Goal: Information Seeking & Learning: Learn about a topic

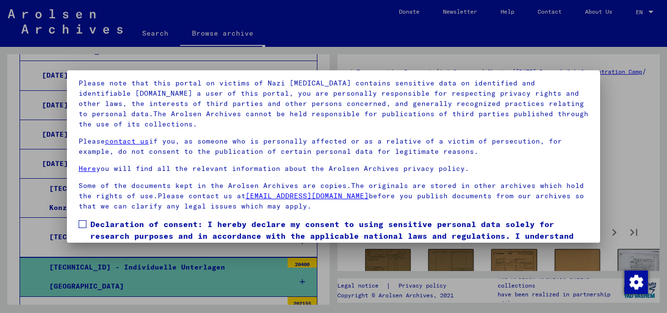
scroll to position [80, 0]
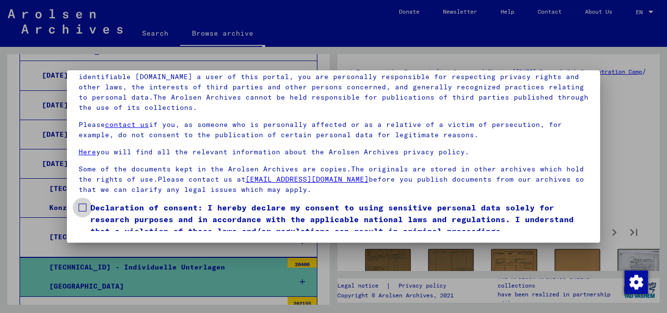
click at [85, 208] on span at bounding box center [83, 208] width 8 height 8
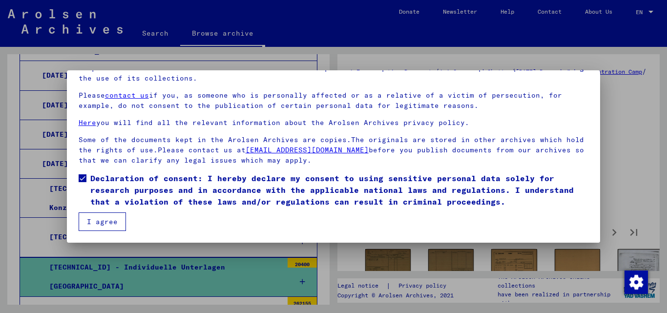
click at [104, 222] on button "I agree" at bounding box center [102, 221] width 47 height 19
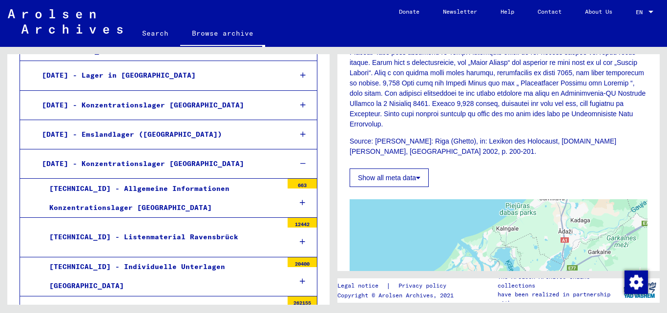
scroll to position [389, 0]
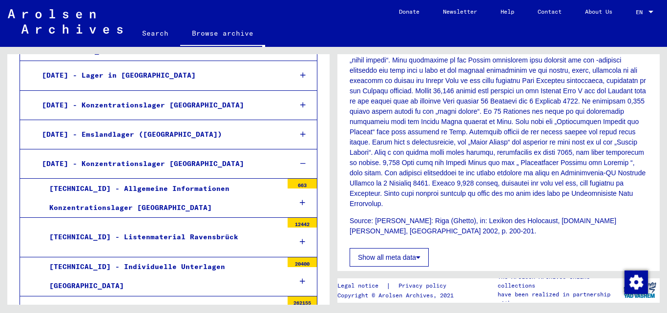
click at [391, 248] on button "Show all meta data" at bounding box center [389, 257] width 79 height 19
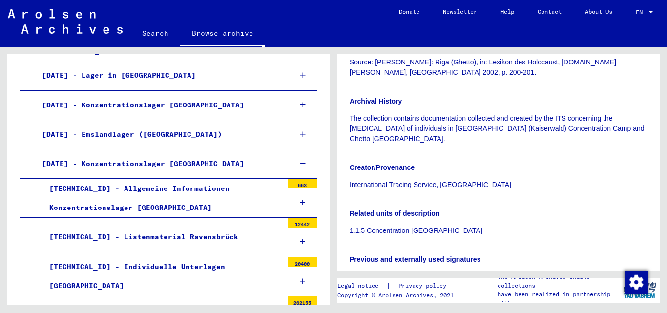
scroll to position [545, 0]
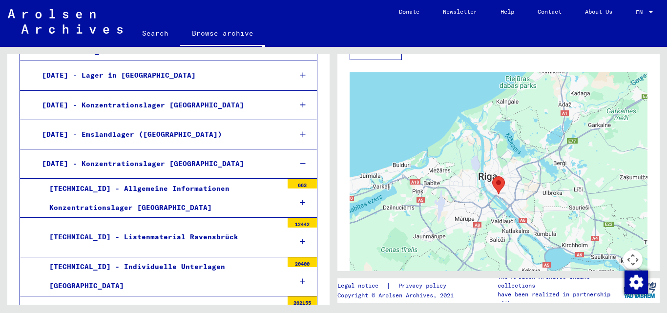
scroll to position [1225, 0]
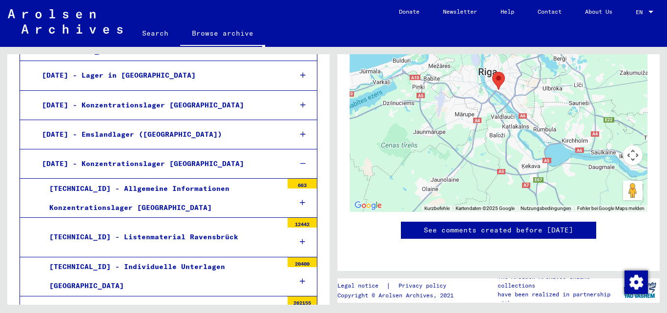
click at [228, 34] on link "Browse archive" at bounding box center [222, 33] width 85 height 25
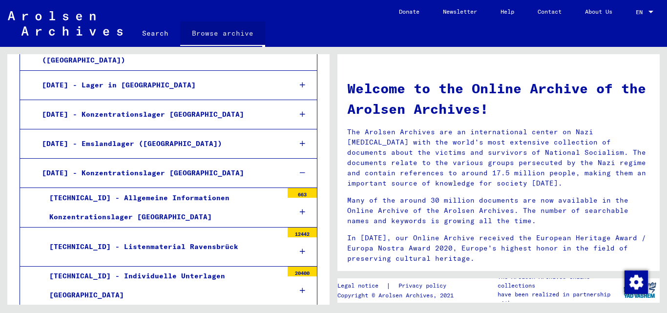
click at [228, 34] on link "Browse archive" at bounding box center [222, 33] width 85 height 25
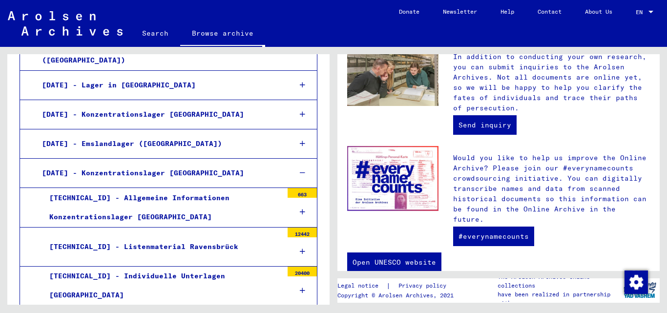
scroll to position [418, 0]
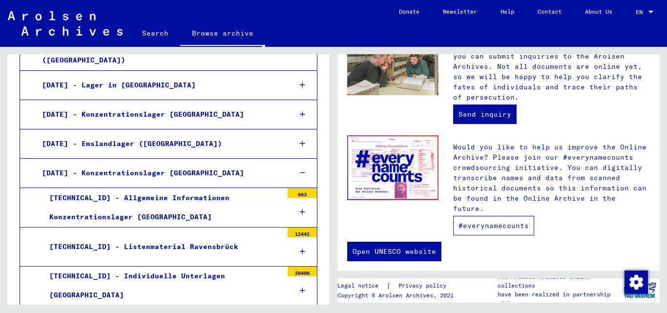
click at [488, 219] on link "#everynamecounts" at bounding box center [493, 226] width 81 height 20
click at [493, 217] on link "#everynamecounts" at bounding box center [493, 226] width 81 height 20
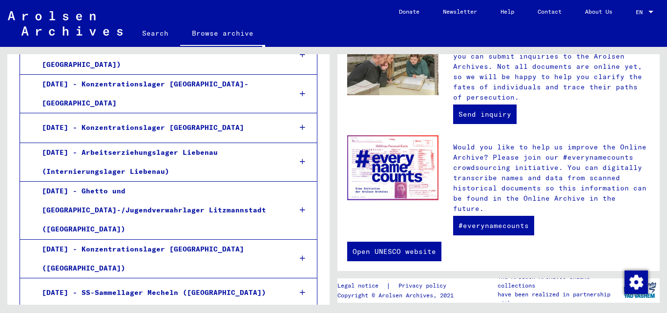
scroll to position [752, 0]
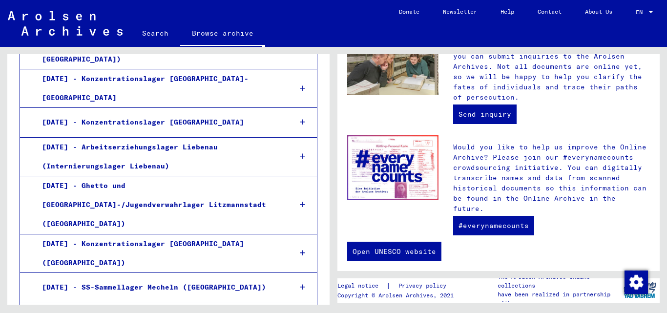
click at [100, 176] on div "[DATE] - Ghetto und [GEOGRAPHIC_DATA]-/Jugendverwahrlager Litzmannstadt ([GEOGR…" at bounding box center [159, 205] width 249 height 58
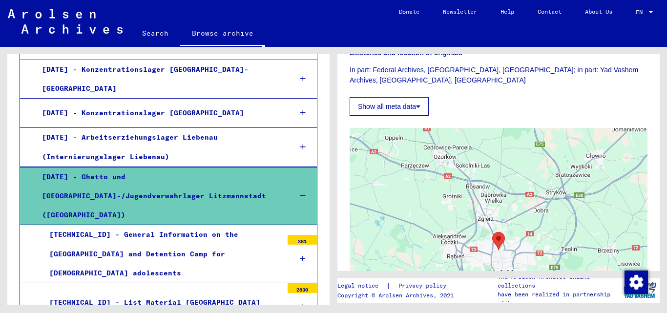
scroll to position [651, 0]
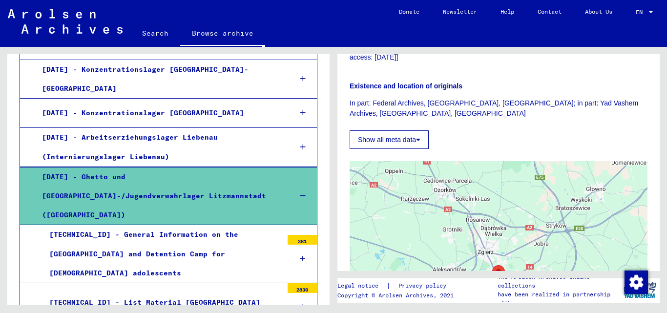
click at [392, 134] on button "Show all meta data" at bounding box center [389, 139] width 79 height 19
